Goal: Use online tool/utility: Utilize a website feature to perform a specific function

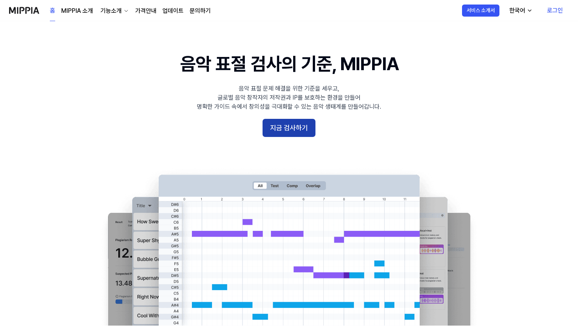
click at [289, 134] on button "지금 검사하기" at bounding box center [288, 128] width 53 height 18
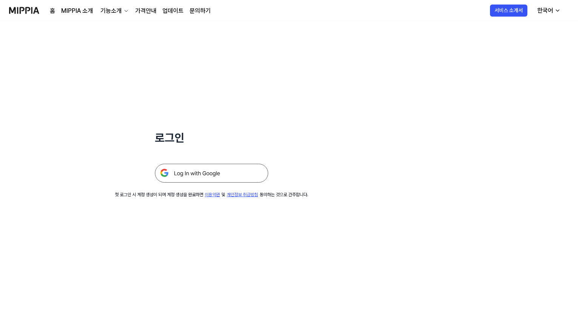
click at [227, 171] on img at bounding box center [211, 173] width 113 height 19
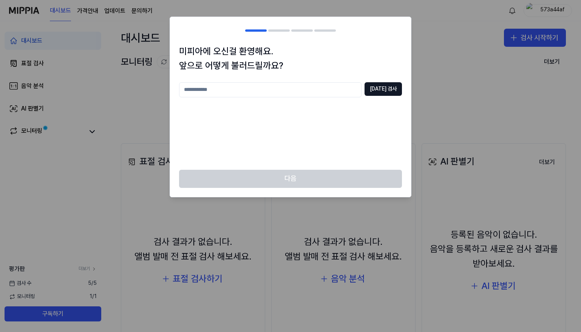
click at [325, 86] on input "text" at bounding box center [270, 89] width 182 height 15
type input "******"
click at [389, 89] on button "[DATE] 검사" at bounding box center [382, 89] width 37 height 14
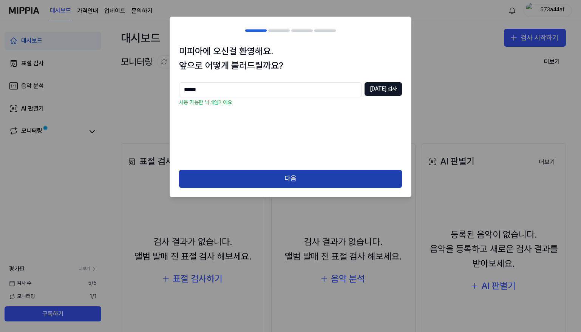
click at [276, 171] on button "다음" at bounding box center [290, 179] width 223 height 18
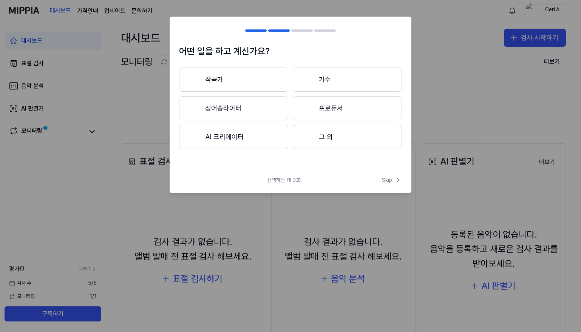
click at [223, 82] on button "작곡가" at bounding box center [233, 80] width 109 height 24
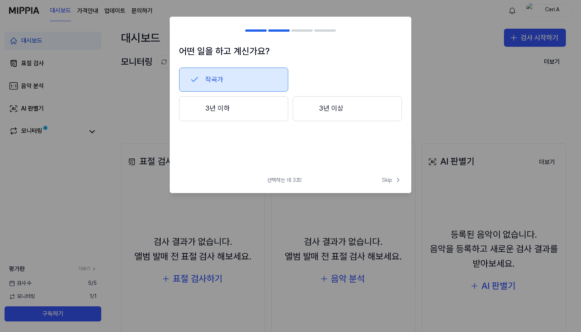
click at [217, 80] on button "작곡가" at bounding box center [233, 80] width 109 height 24
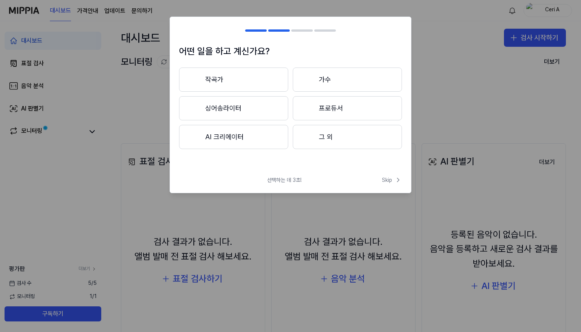
click at [248, 79] on button "작곡가" at bounding box center [233, 80] width 109 height 24
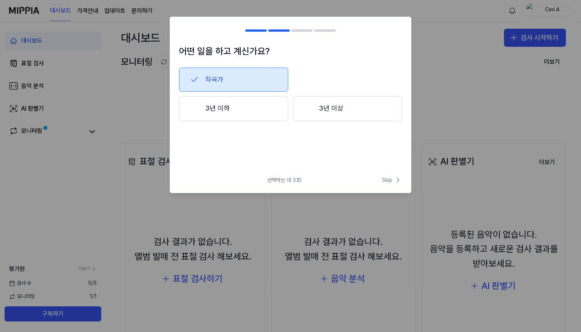
click at [248, 106] on button "3년 이하" at bounding box center [233, 108] width 109 height 25
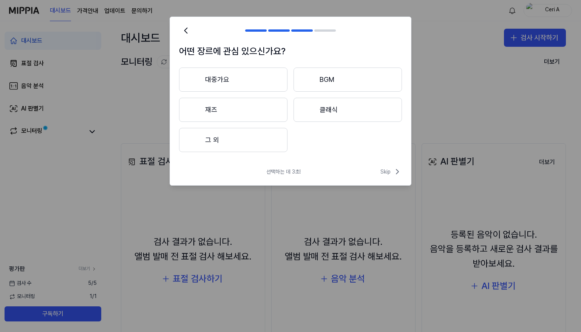
click at [205, 79] on button "대중가요" at bounding box center [233, 80] width 108 height 24
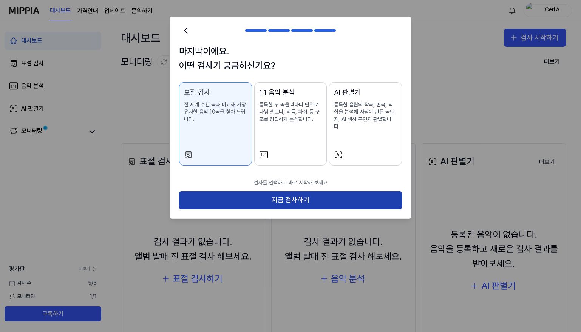
click at [224, 191] on button "지금 검사하기" at bounding box center [290, 200] width 223 height 18
